Goal: Transaction & Acquisition: Purchase product/service

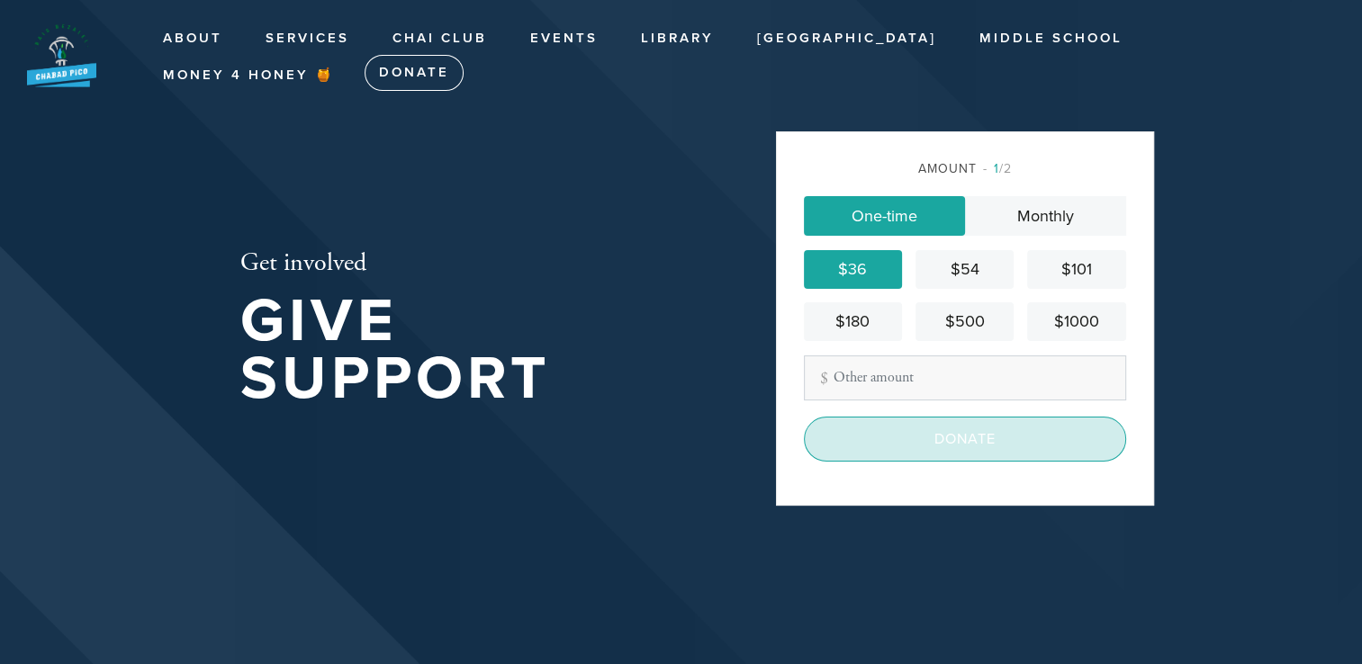
click at [965, 438] on input "Donate" at bounding box center [965, 439] width 322 height 45
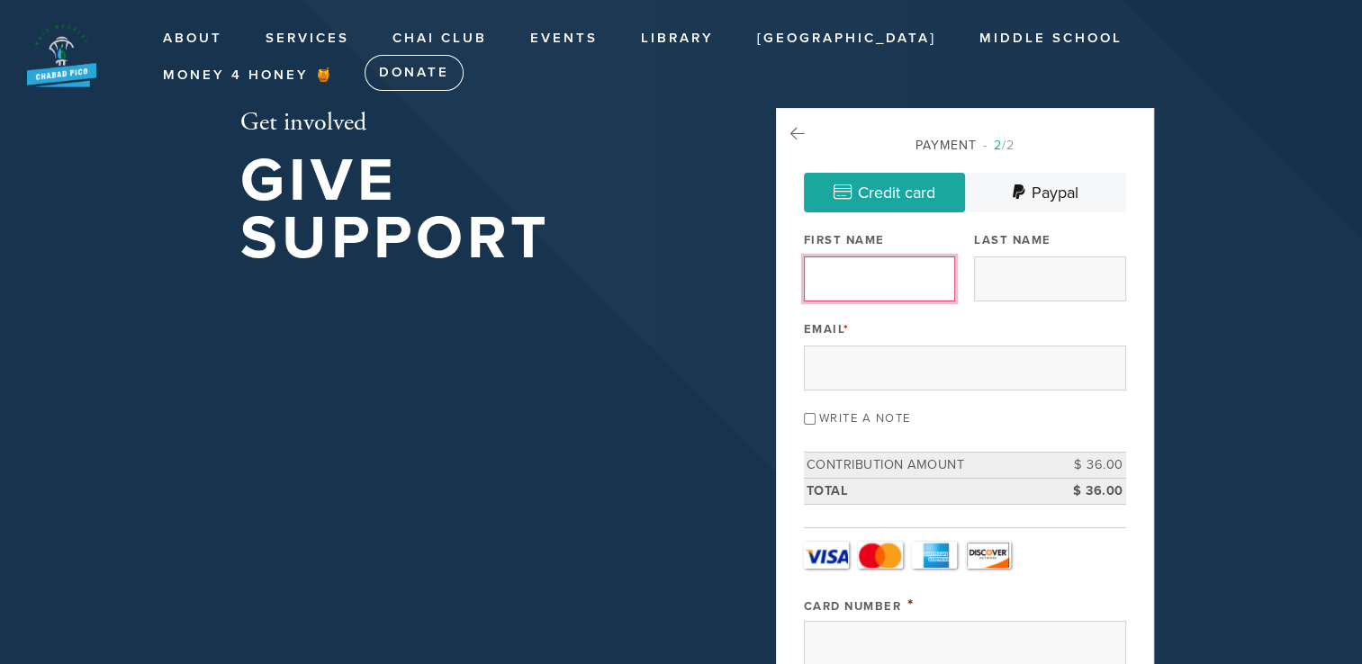
click at [829, 283] on input "First Name" at bounding box center [879, 279] width 151 height 45
type input "[PERSON_NAME]"
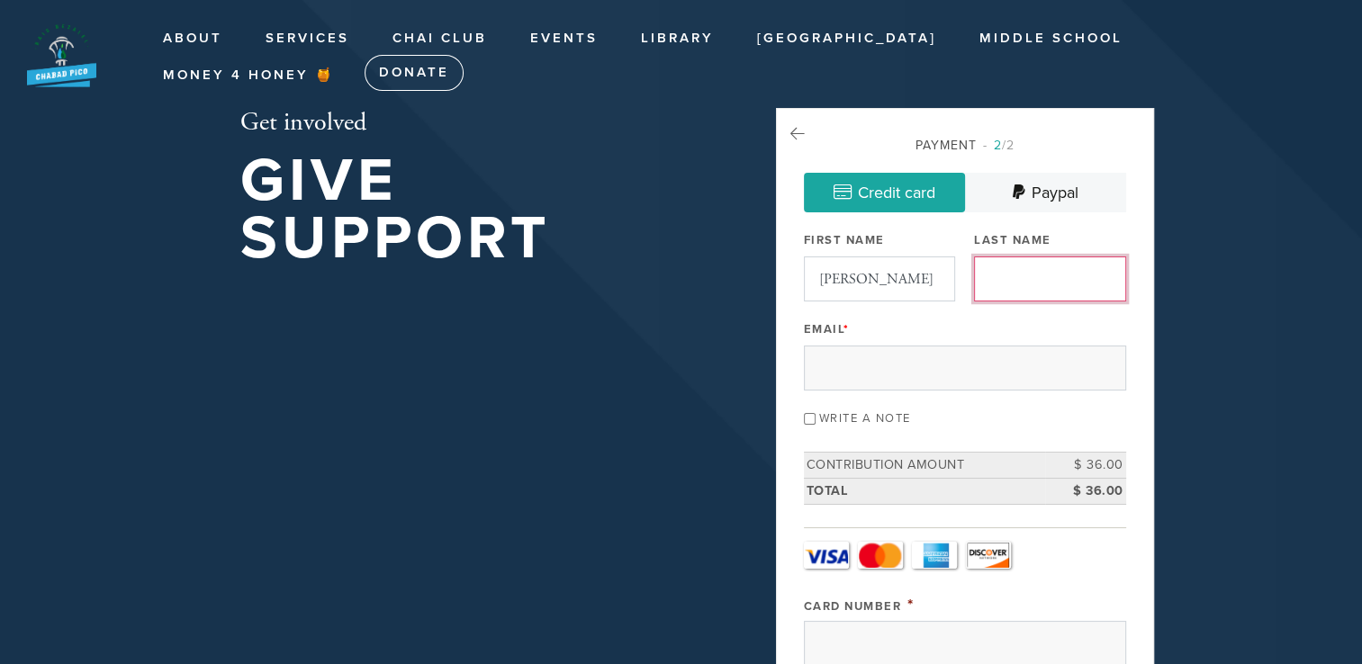
type input "[PERSON_NAME]"
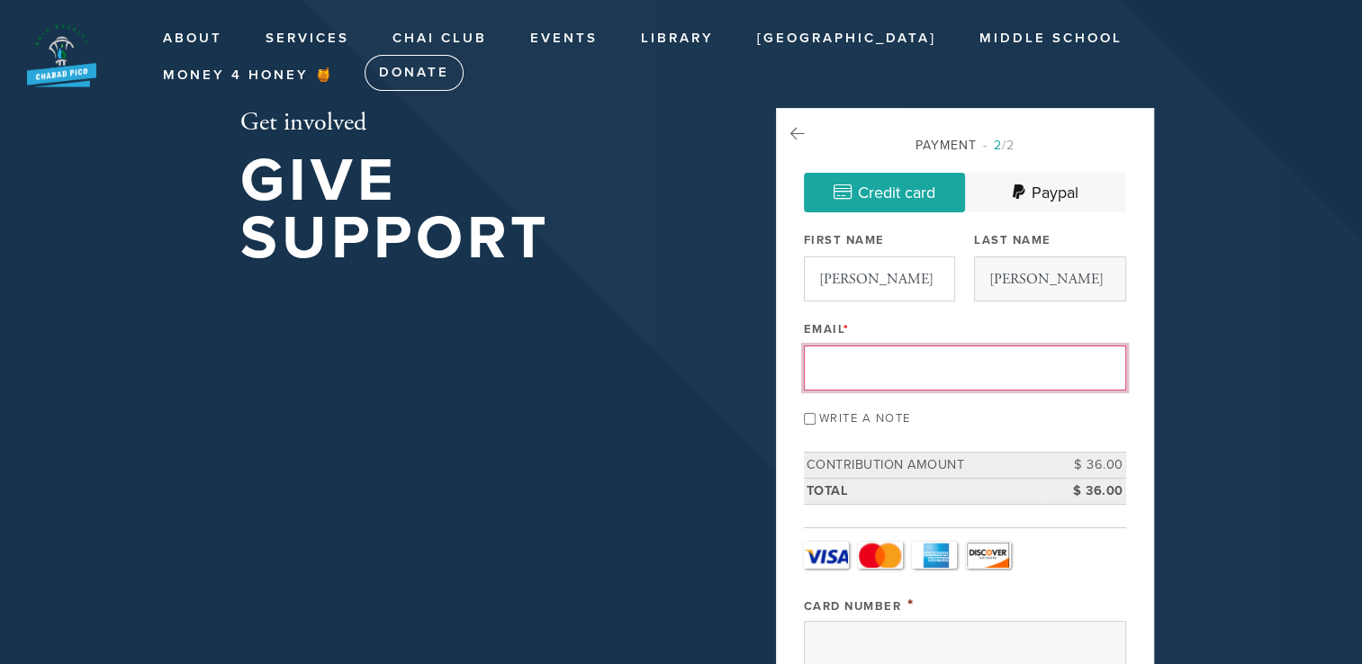
type input "[EMAIL_ADDRESS][DOMAIN_NAME]"
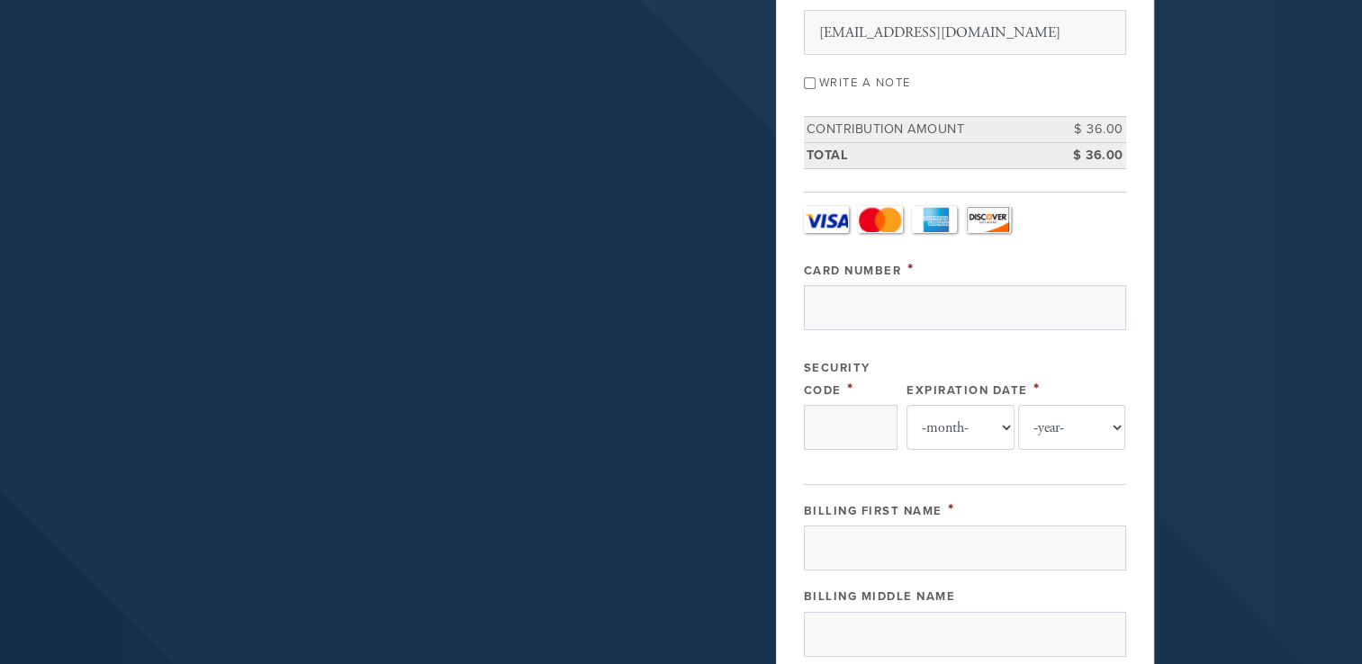
scroll to position [384, 0]
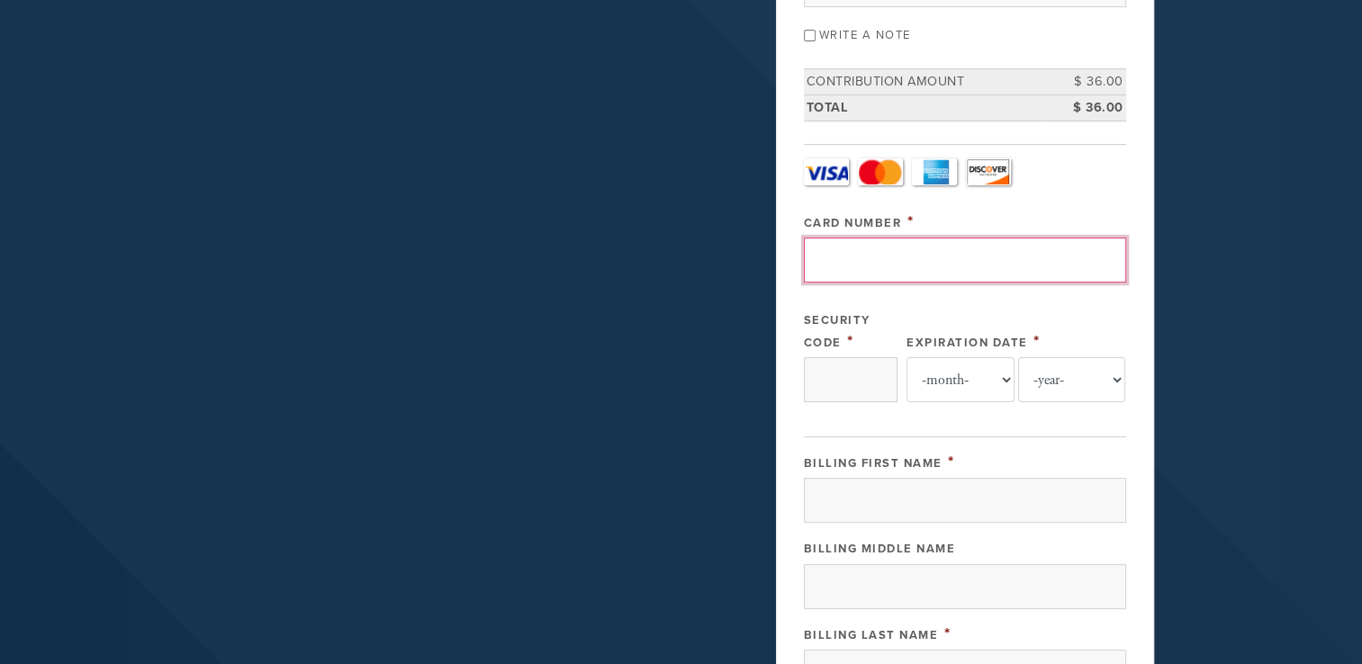
click at [845, 259] on input "Card Number" at bounding box center [965, 260] width 322 height 45
type input "[CREDIT_CARD_NUMBER]"
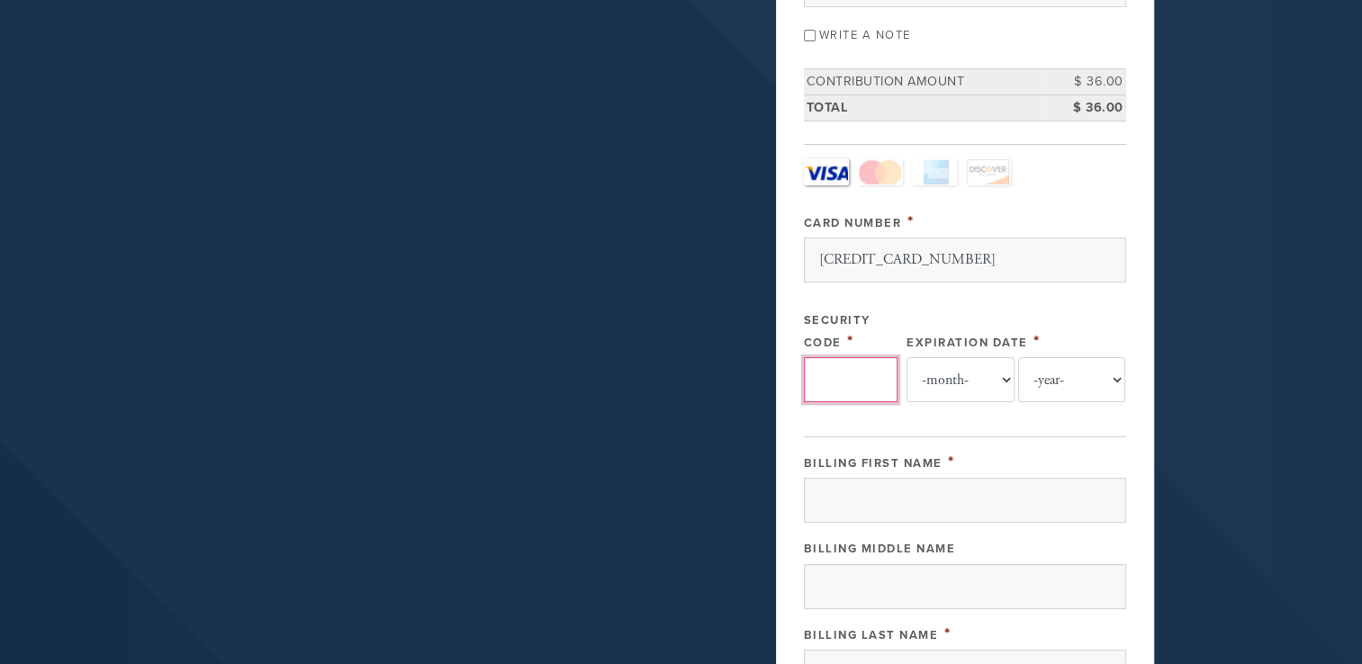
click at [832, 374] on input "Security Code" at bounding box center [851, 379] width 94 height 45
type input "992"
click at [992, 382] on select "-month- Jan Feb Mar Apr May Jun [DATE] Aug Sep Oct Nov Dec" at bounding box center [961, 379] width 108 height 45
select select "5"
click at [907, 357] on select "-month- Jan Feb Mar Apr May Jun [DATE] Aug Sep Oct Nov Dec" at bounding box center [961, 379] width 108 height 45
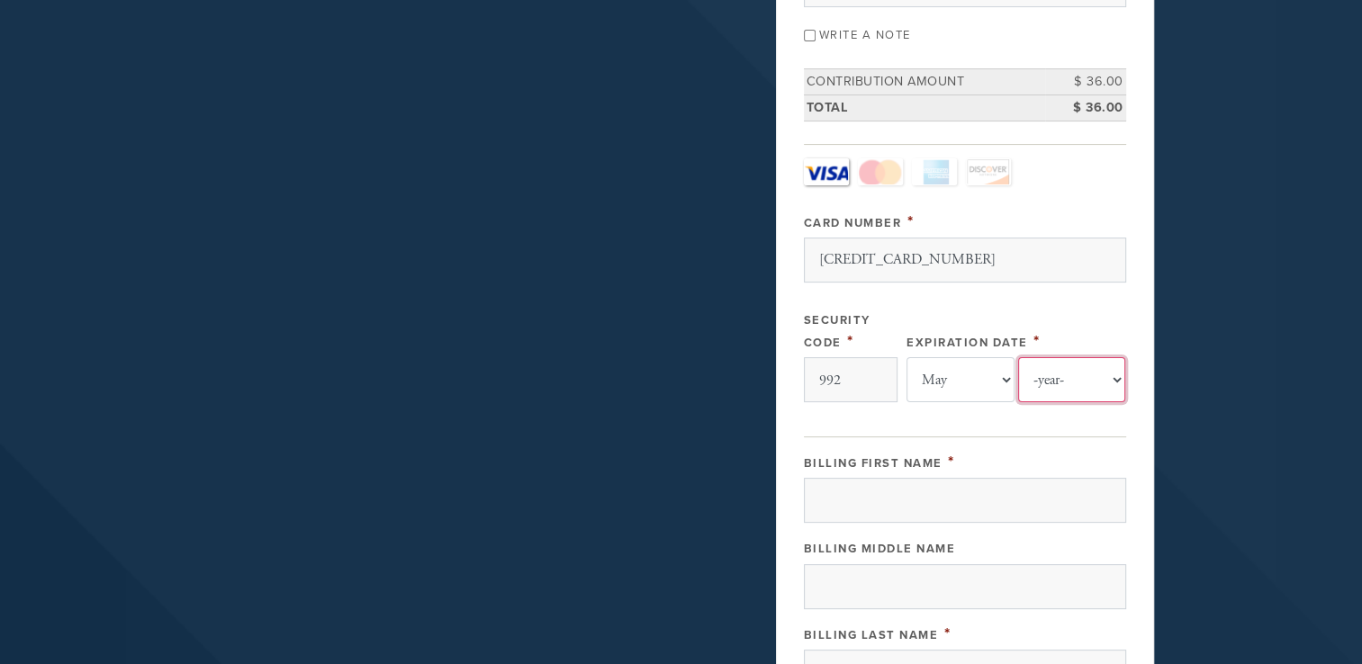
click at [1120, 375] on select "-year- 2025 2026 2027 2028 2029 2030 2031 2032 2033 2034 2035" at bounding box center [1072, 379] width 108 height 45
select select "2030"
click at [1018, 357] on select "-year- 2025 2026 2027 2028 2029 2030 2031 2032 2033 2034 2035" at bounding box center [1072, 379] width 108 height 45
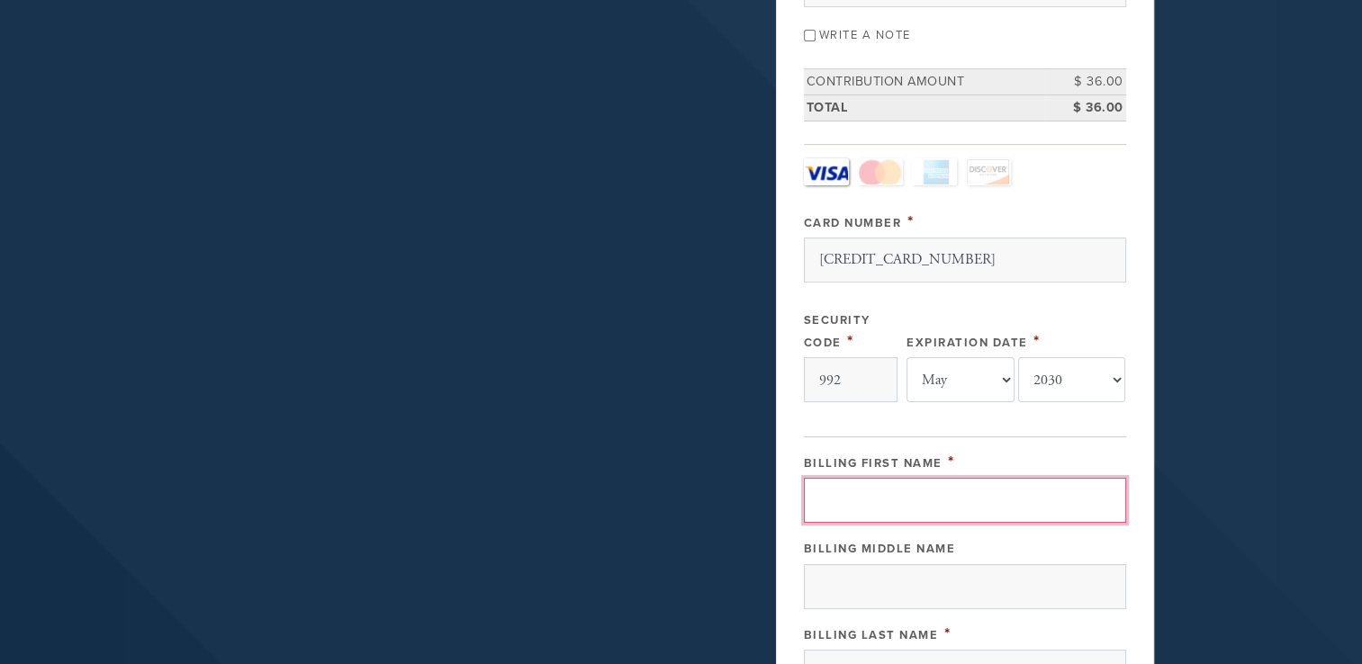
click at [852, 491] on input "Billing First Name" at bounding box center [965, 500] width 322 height 45
type input "[PERSON_NAME]"
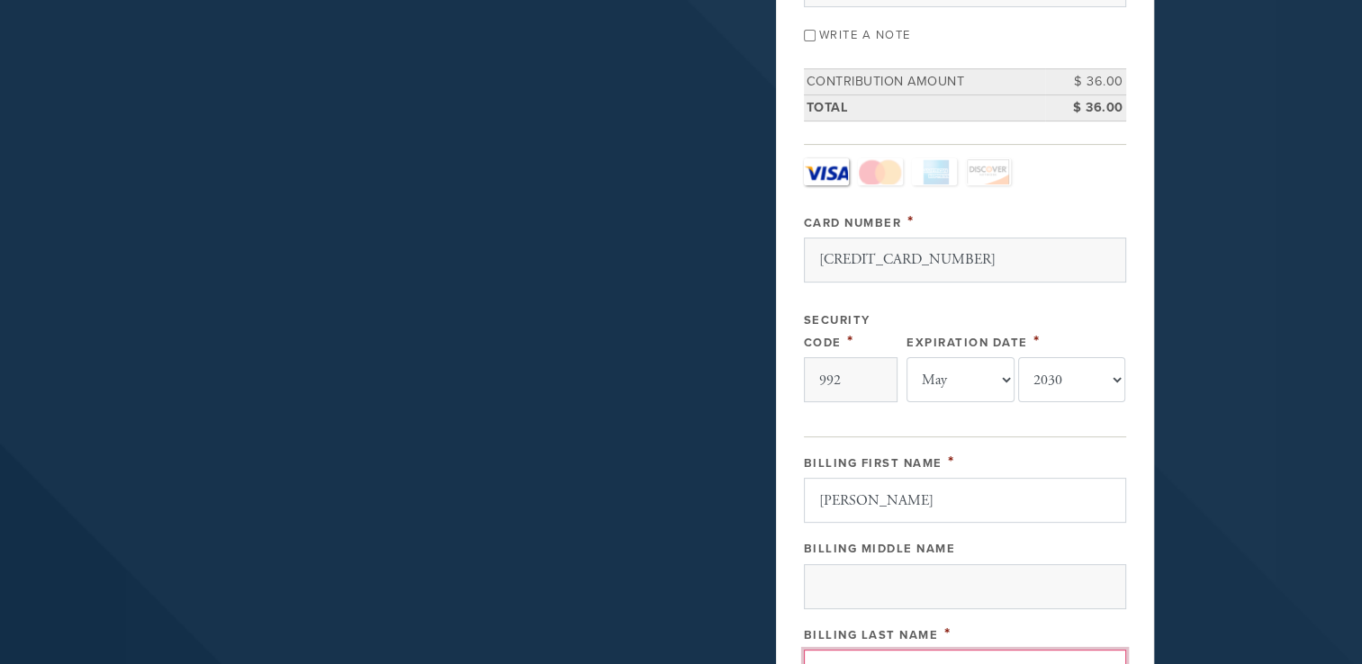
type input "[PERSON_NAME]"
type input "[STREET_ADDRESS]"
type input "[PERSON_NAME][GEOGRAPHIC_DATA]"
type input "[GEOGRAPHIC_DATA]"
type input "90212"
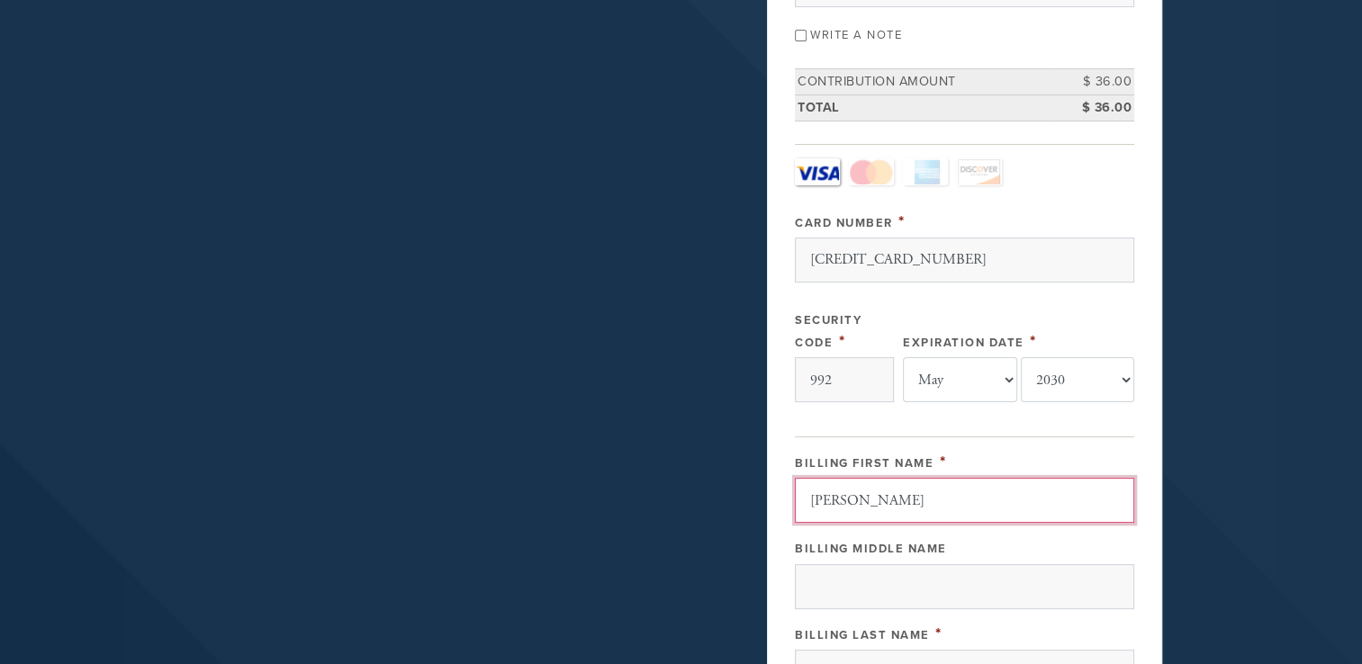
scroll to position [934, 0]
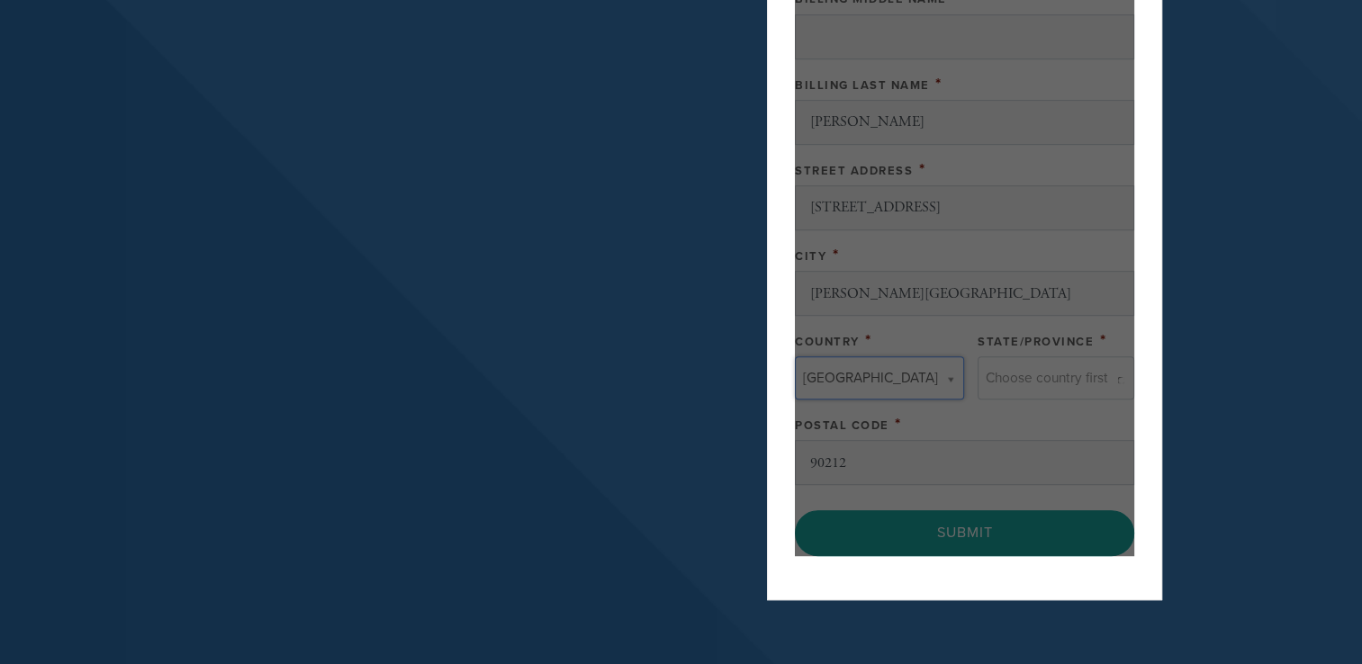
type input "[GEOGRAPHIC_DATA]"
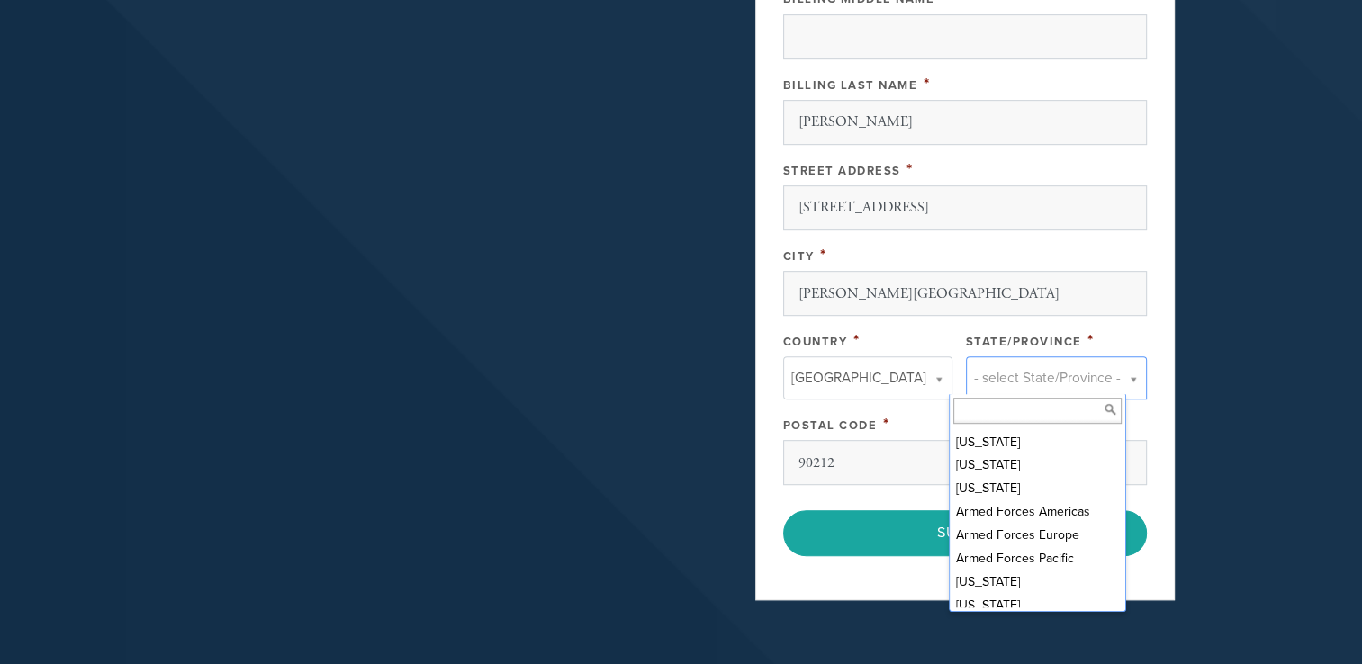
scroll to position [78, 0]
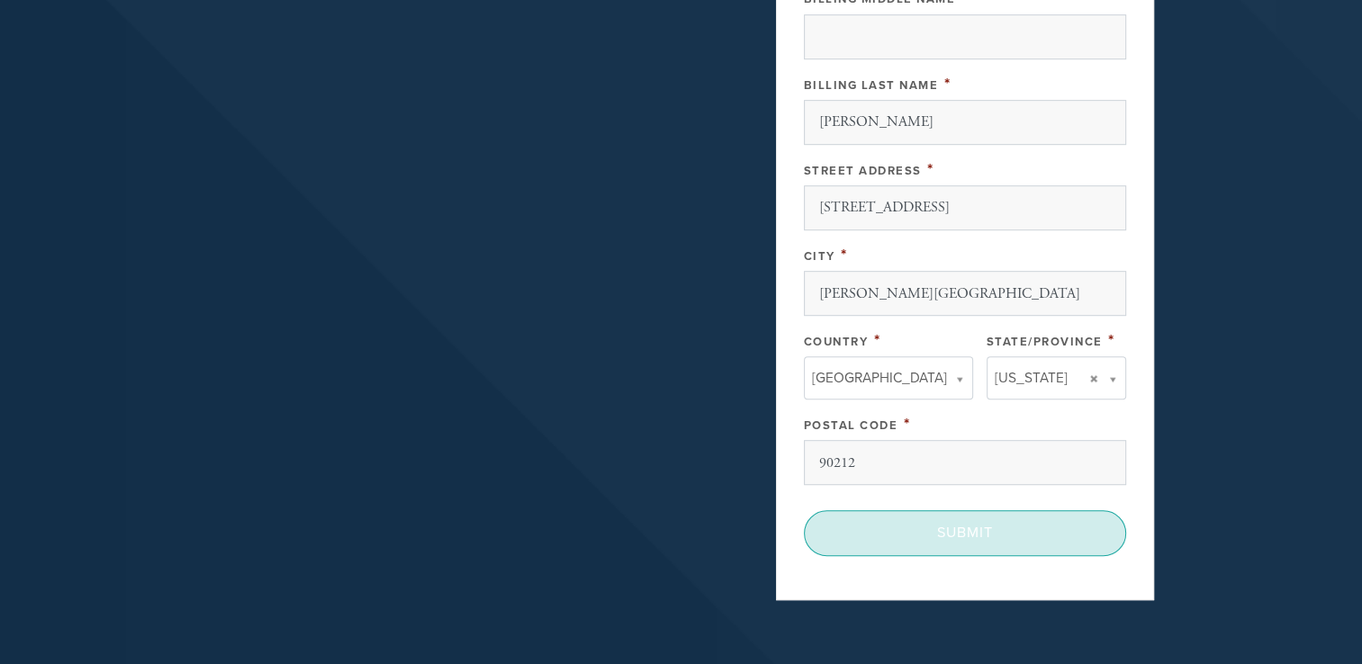
click at [967, 523] on input "Submit" at bounding box center [965, 533] width 322 height 45
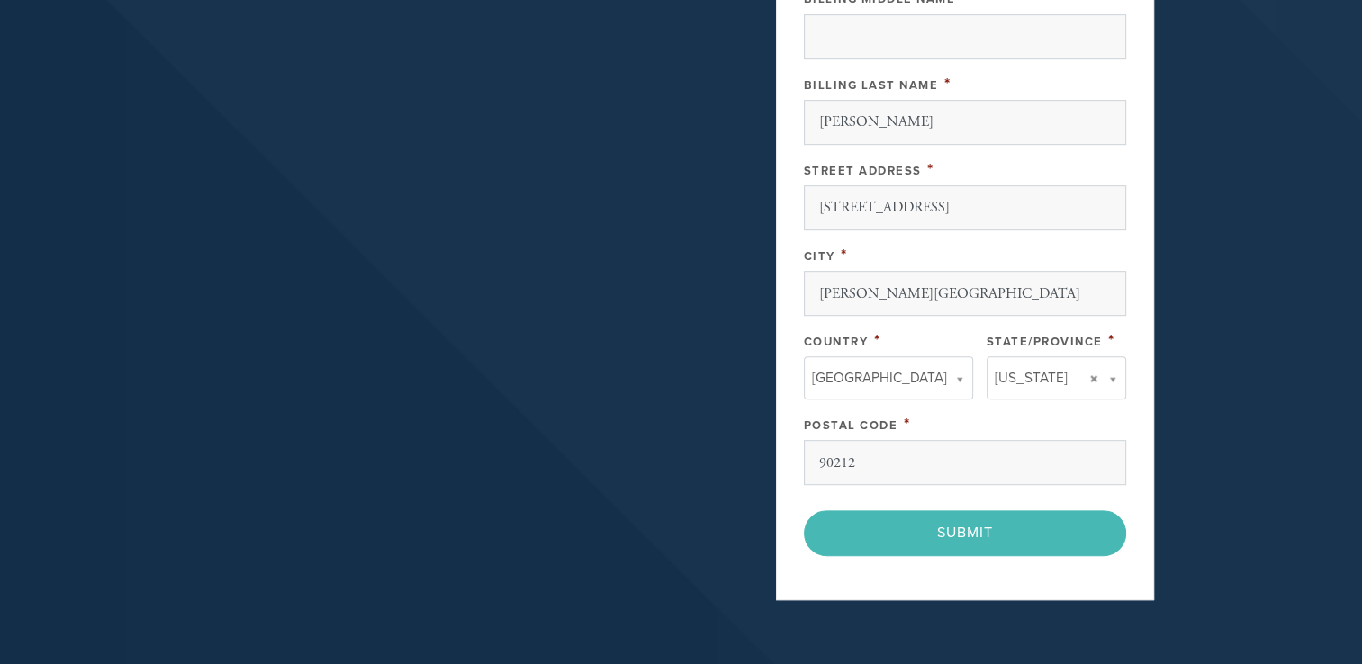
click at [967, 521] on div "< Previous Page Submit" at bounding box center [965, 533] width 322 height 45
